Goal: Task Accomplishment & Management: Manage account settings

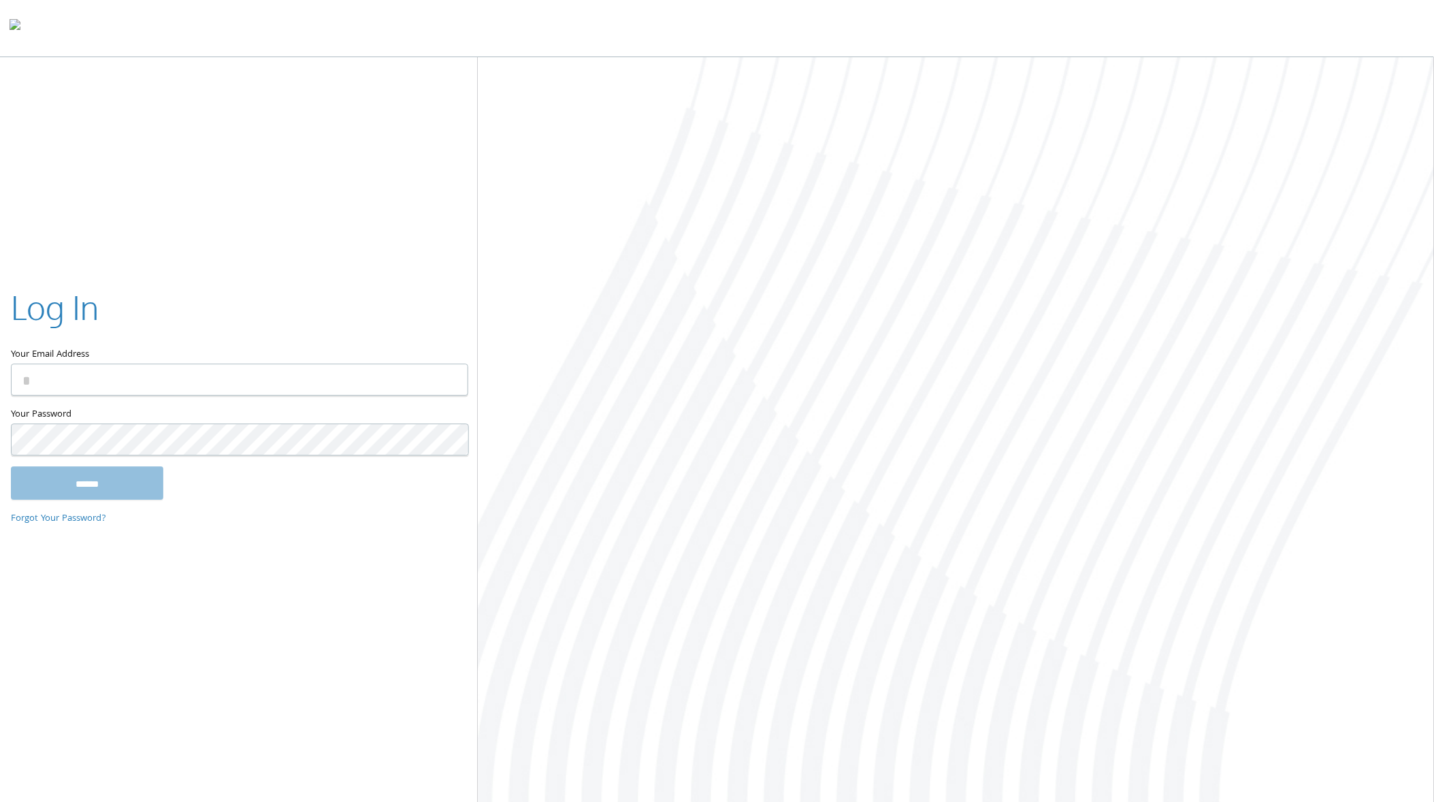
type input "**********"
click at [95, 484] on input "******" at bounding box center [87, 483] width 152 height 33
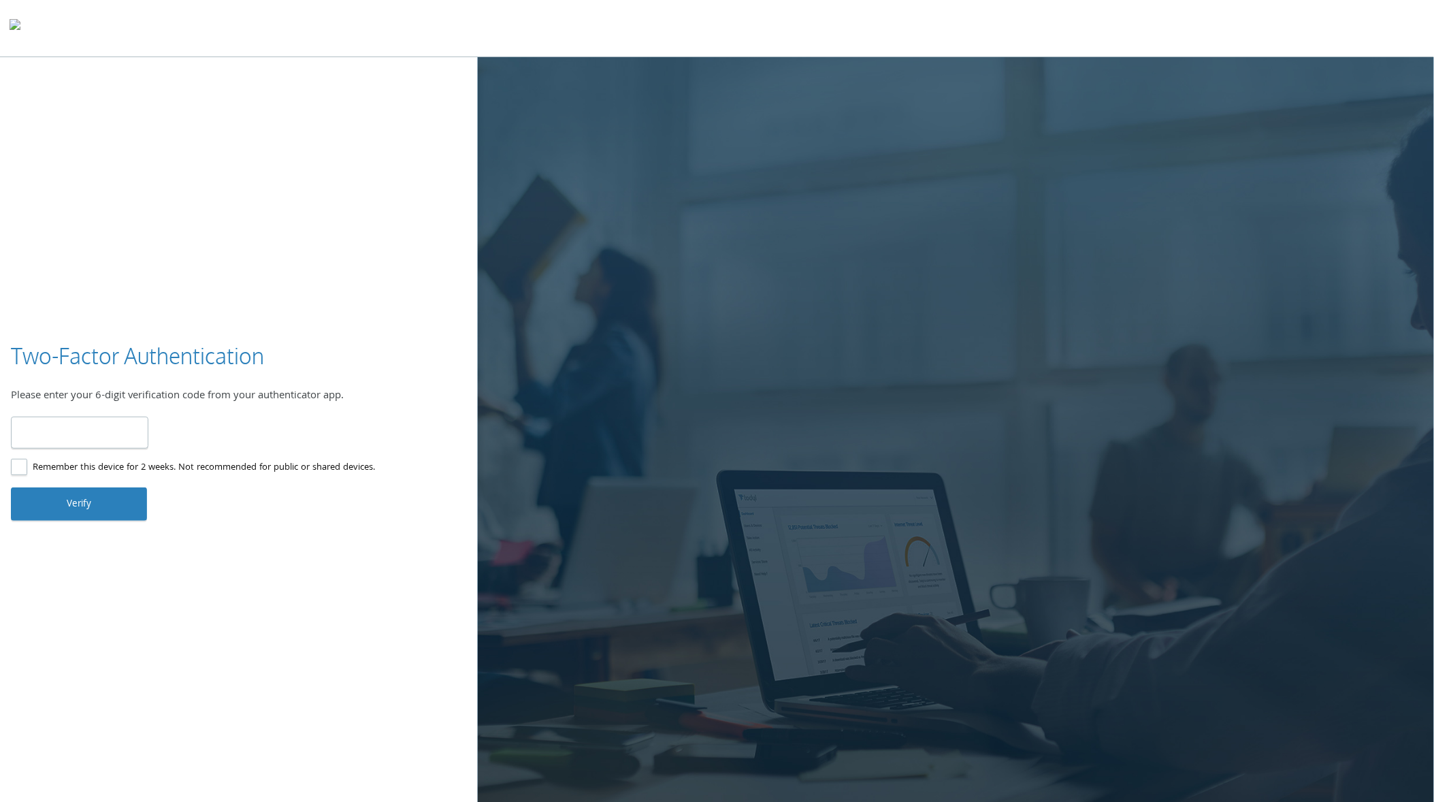
type input "******"
click at [97, 503] on button "Verify" at bounding box center [79, 503] width 136 height 33
